Goal: Transaction & Acquisition: Obtain resource

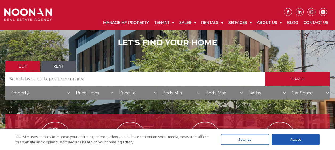
scroll to position [53, 0]
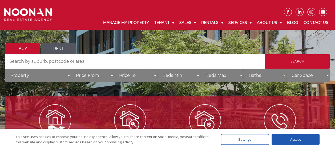
click at [52, 50] on link "Rent" at bounding box center [58, 48] width 35 height 11
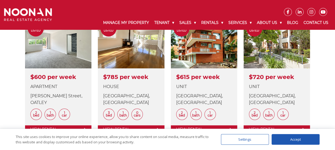
scroll to position [266, 0]
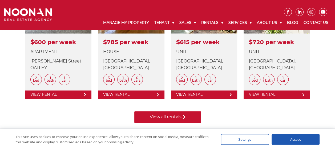
click at [184, 119] on link "View all rentals" at bounding box center [167, 117] width 67 height 12
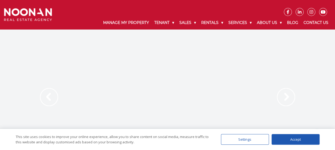
click at [51, 93] on img at bounding box center [49, 97] width 18 height 18
click at [306, 142] on div "Accept" at bounding box center [295, 139] width 48 height 11
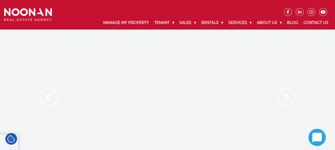
click at [283, 102] on img at bounding box center [286, 97] width 18 height 18
click at [284, 99] on img at bounding box center [286, 97] width 18 height 18
click at [53, 99] on img at bounding box center [49, 97] width 18 height 18
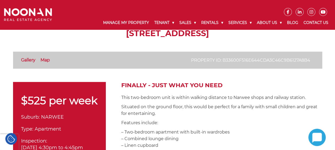
scroll to position [107, 0]
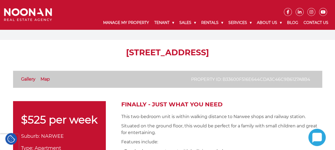
drag, startPoint x: 73, startPoint y: 52, endPoint x: 215, endPoint y: 54, distance: 142.5
click at [215, 54] on h1 "4/1C Berrille Street, NARWEE NSW 2209" at bounding box center [167, 53] width 309 height 10
copy h1 "4/1C Berrille Street, NARWEE"
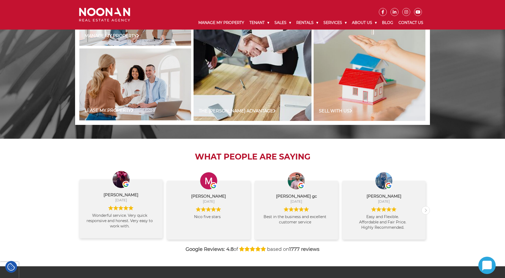
scroll to position [508, 0]
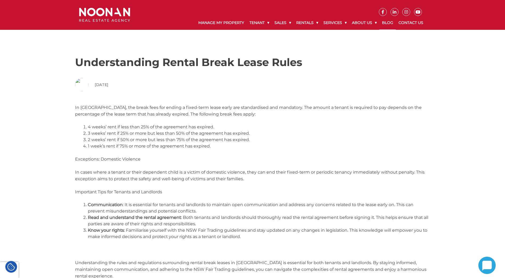
click at [388, 21] on link "Blog" at bounding box center [388, 23] width 17 height 14
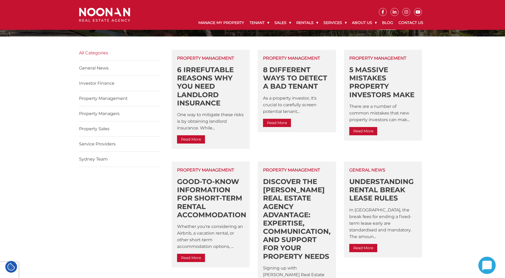
scroll to position [133, 0]
